Goal: Check status: Check status

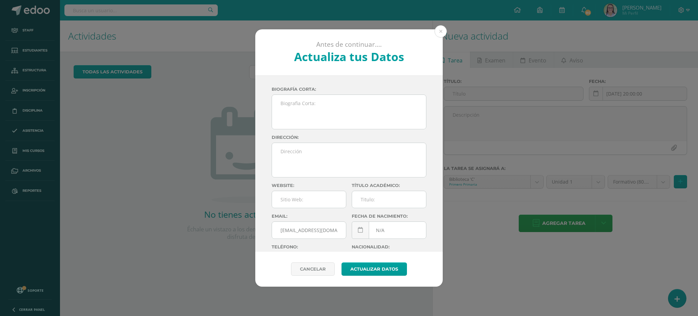
drag, startPoint x: 444, startPoint y: 29, endPoint x: 440, endPoint y: 30, distance: 4.2
click at [444, 29] on button at bounding box center [441, 31] width 12 height 12
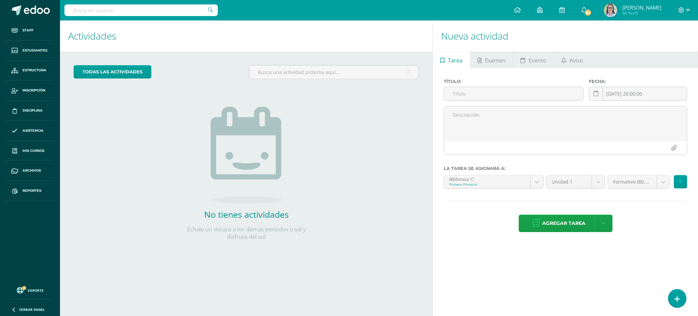
click at [148, 11] on input "text" at bounding box center [140, 10] width 153 height 12
type input "[PERSON_NAME]"
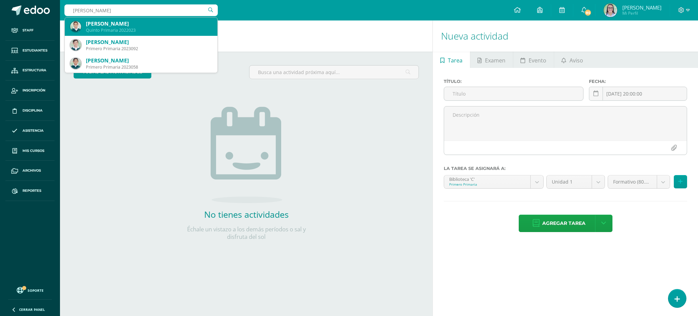
click at [138, 23] on div "[PERSON_NAME]" at bounding box center [149, 23] width 126 height 7
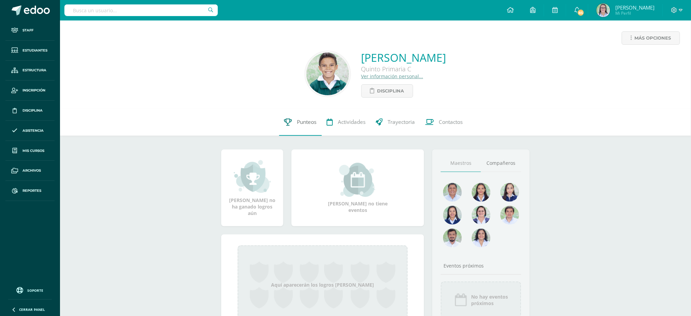
click at [306, 122] on span "Punteos" at bounding box center [306, 121] width 19 height 7
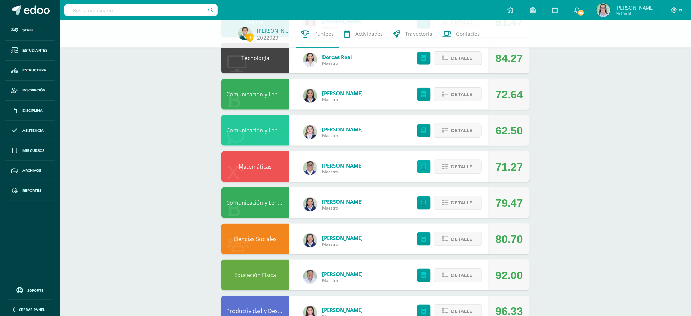
scroll to position [182, 0]
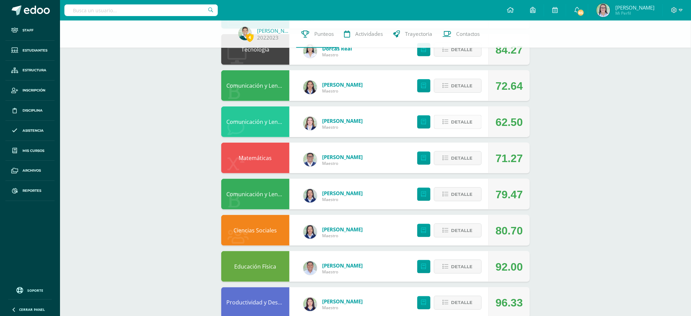
click at [467, 122] on span "Detalle" at bounding box center [461, 122] width 21 height 13
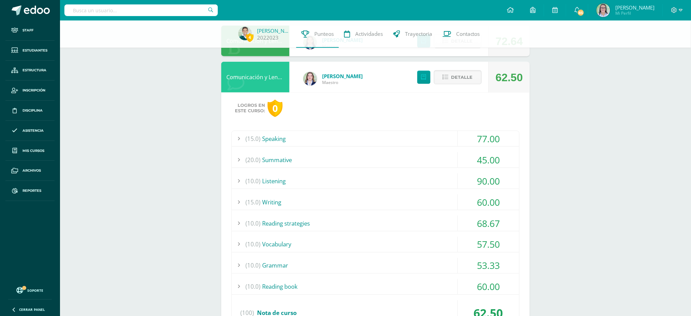
scroll to position [227, 0]
click at [342, 164] on div "(20.0) Summative" at bounding box center [375, 158] width 287 height 15
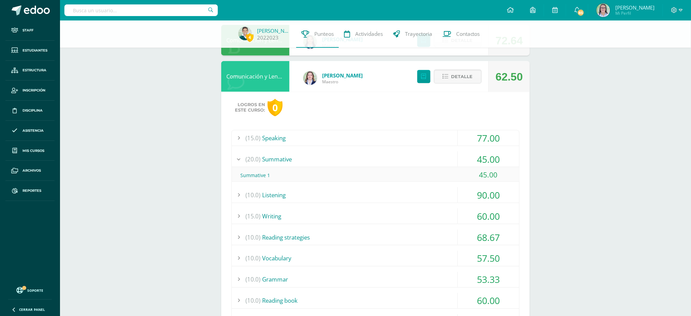
click at [343, 163] on div "(20.0) Summative" at bounding box center [375, 158] width 287 height 15
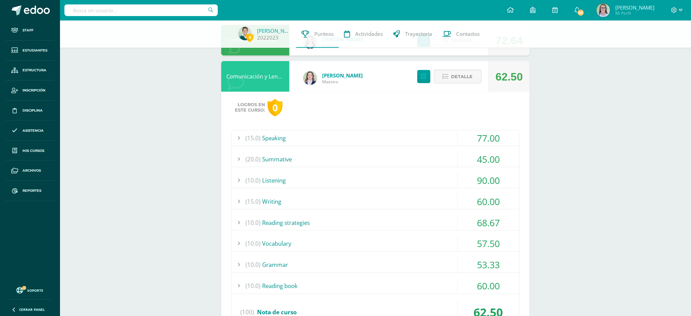
click at [348, 142] on div "(15.0) Speaking" at bounding box center [375, 137] width 287 height 15
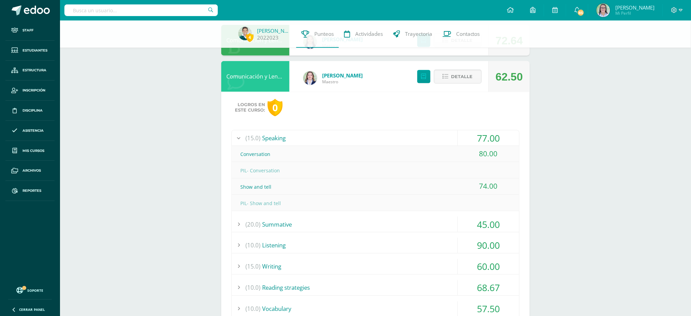
click at [348, 142] on div "(15.0) Speaking" at bounding box center [375, 137] width 287 height 15
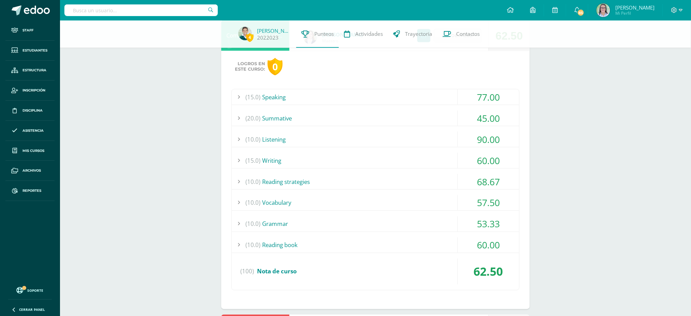
scroll to position [273, 0]
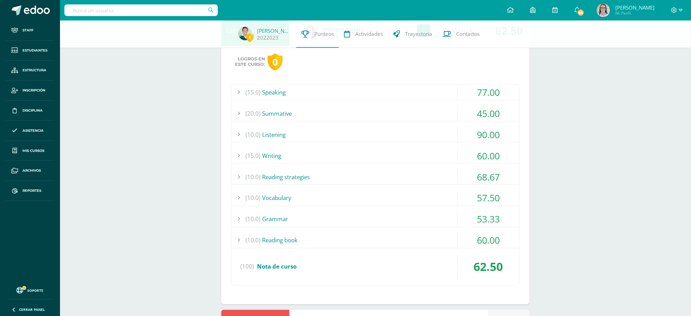
click at [393, 136] on div "(10.0) Listening" at bounding box center [375, 134] width 287 height 15
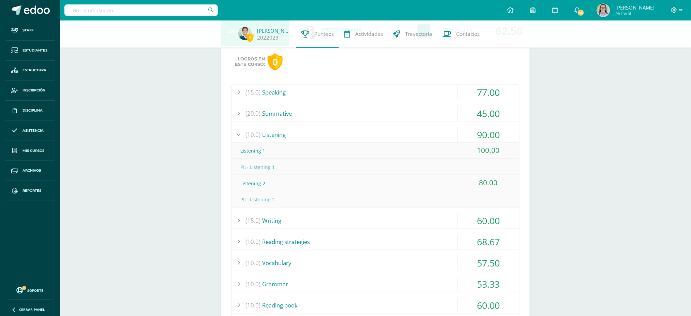
click at [393, 136] on div "(10.0) Listening" at bounding box center [375, 134] width 287 height 15
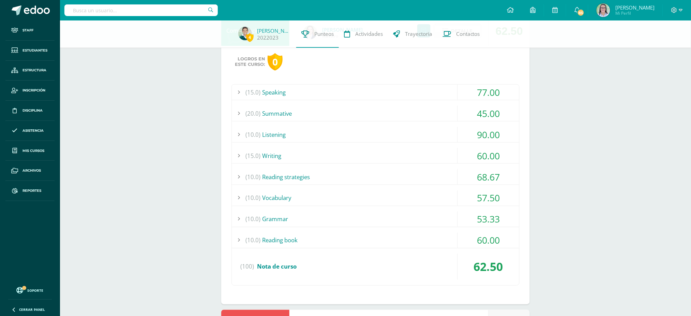
click at [407, 157] on div "(15.0) Writing" at bounding box center [375, 155] width 287 height 15
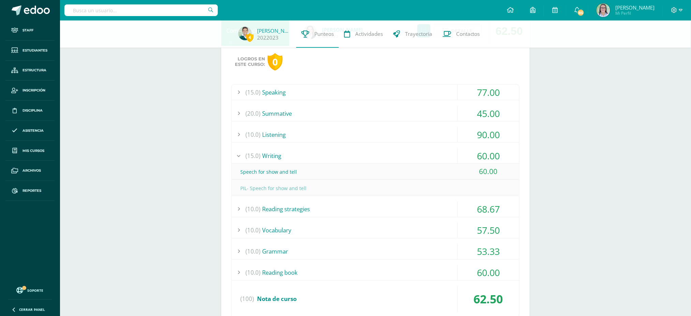
click at [407, 157] on div "(15.0) Writing" at bounding box center [375, 155] width 287 height 15
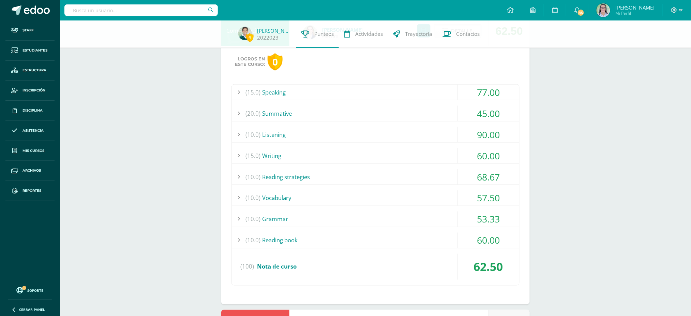
click at [412, 178] on div "(10.0) Reading strategies" at bounding box center [375, 176] width 287 height 15
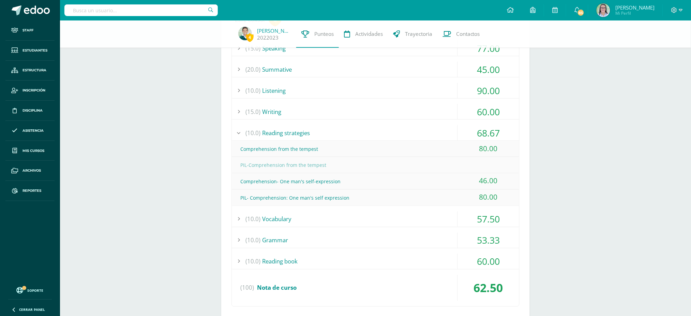
scroll to position [318, 0]
click at [421, 125] on div "(10.0) Reading strategies" at bounding box center [375, 131] width 287 height 15
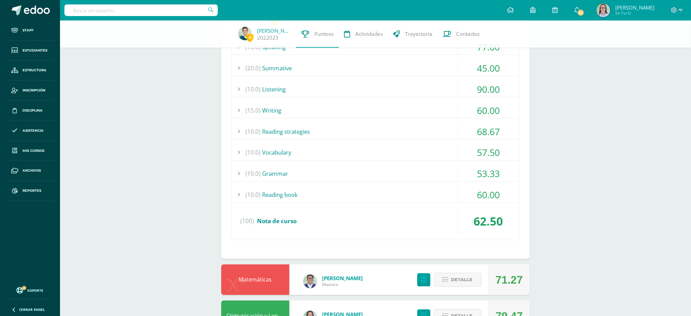
click at [436, 126] on div "(10.0) Reading strategies" at bounding box center [375, 131] width 287 height 15
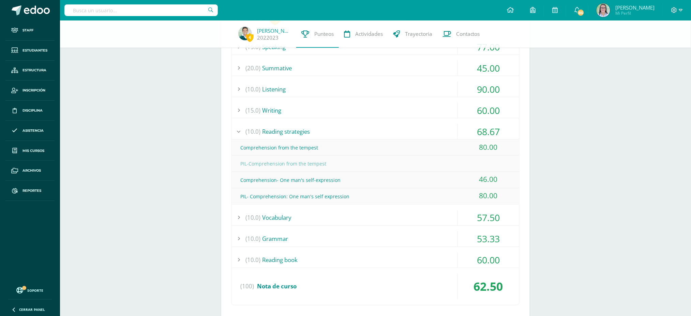
click at [438, 109] on div "(15.0) Writing" at bounding box center [375, 110] width 287 height 15
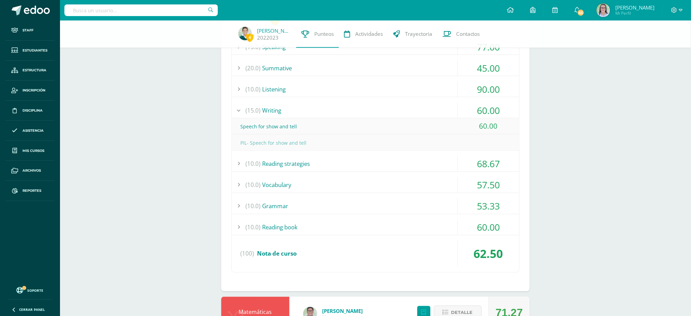
click at [437, 124] on div "Speech for show and tell" at bounding box center [375, 126] width 287 height 15
click at [427, 160] on div "(10.0) Reading strategies" at bounding box center [375, 163] width 287 height 15
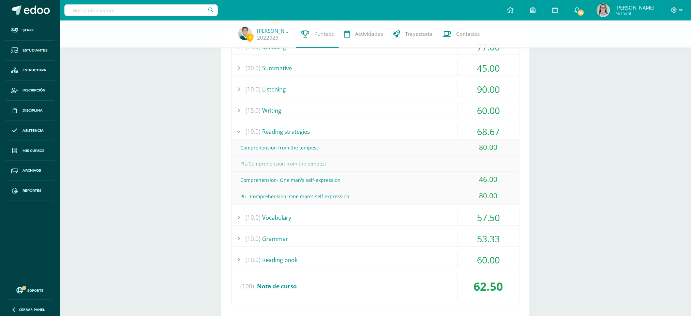
click at [354, 216] on div "(10.0) Vocabulary" at bounding box center [375, 217] width 287 height 15
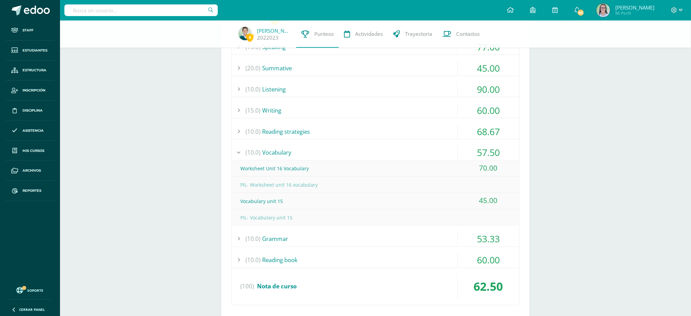
click at [317, 237] on div "(10.0) Grammar" at bounding box center [375, 238] width 287 height 15
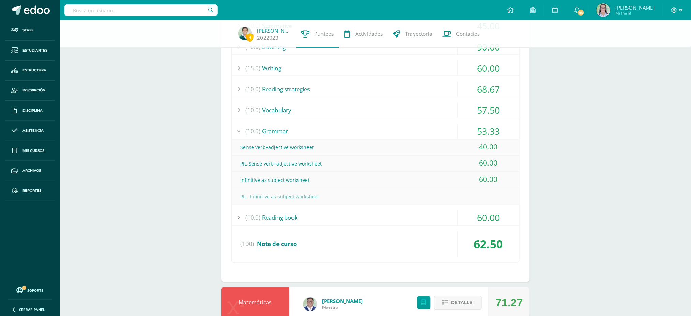
scroll to position [363, 0]
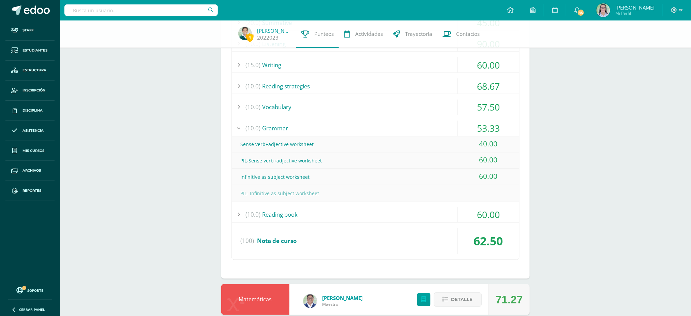
click at [293, 210] on div "(10.0) Reading book" at bounding box center [375, 214] width 287 height 15
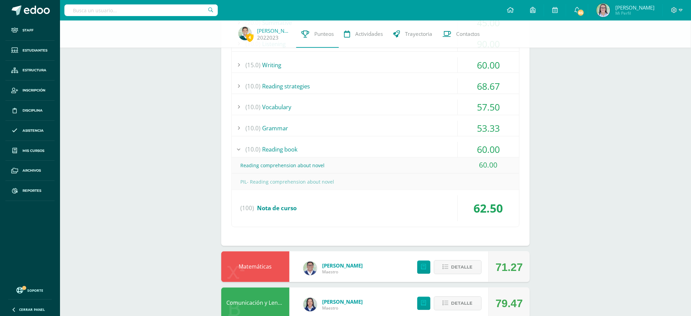
click at [298, 109] on div "(10.0) Vocabulary" at bounding box center [375, 107] width 287 height 15
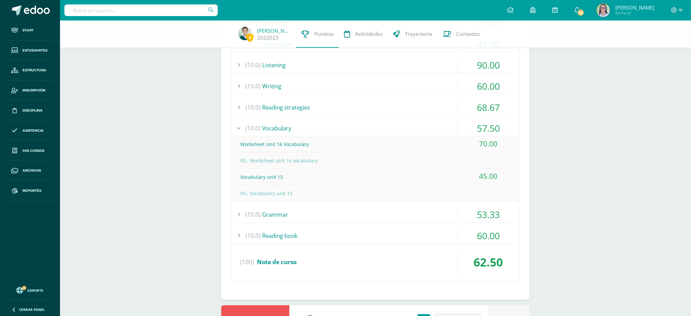
scroll to position [318, 0]
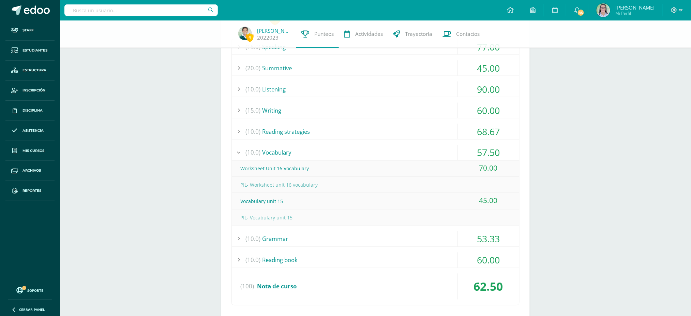
click at [348, 147] on div "(10.0) Vocabulary" at bounding box center [375, 152] width 287 height 15
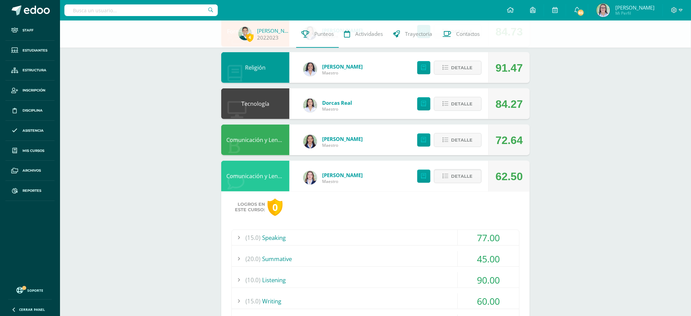
scroll to position [136, 0]
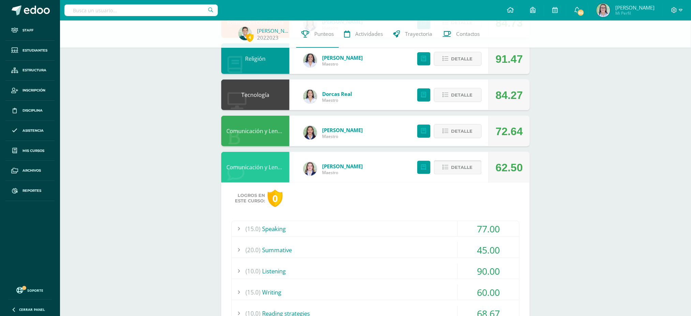
click at [448, 169] on icon at bounding box center [446, 167] width 6 height 6
